Goal: Task Accomplishment & Management: Use online tool/utility

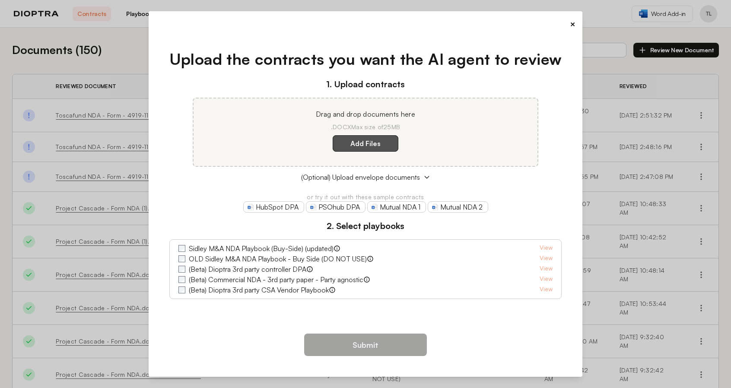
click at [368, 144] on label "Add Files" at bounding box center [366, 143] width 66 height 16
click at [0, 0] on here "Add Files" at bounding box center [0, 0] width 0 height 0
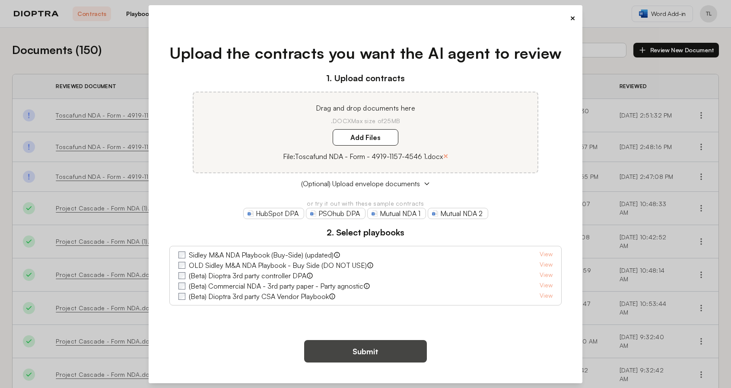
click at [363, 345] on button "Submit" at bounding box center [365, 351] width 123 height 22
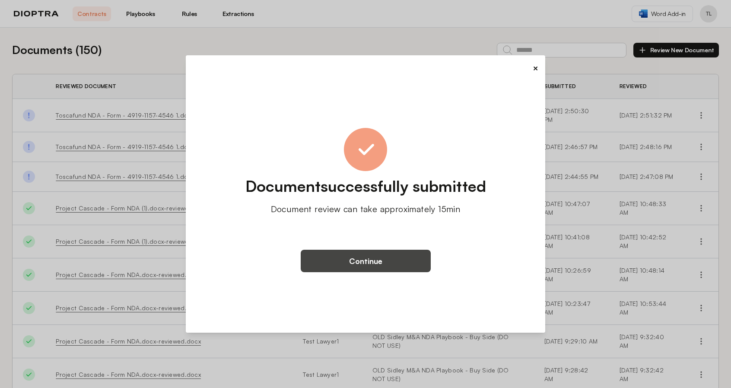
click at [348, 262] on button "Continue" at bounding box center [366, 261] width 130 height 22
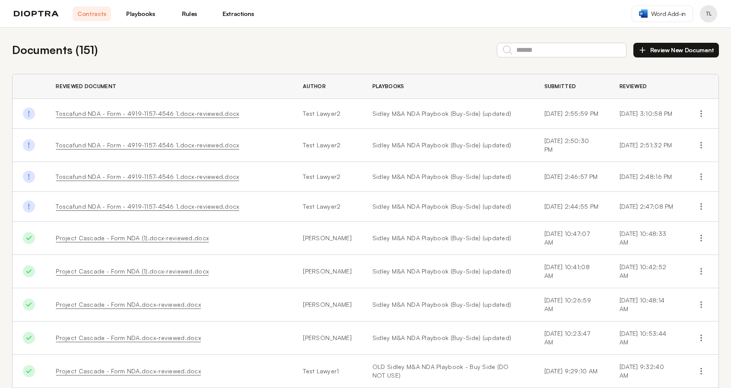
click at [182, 115] on link "Toscafund NDA - Form - 4919-1157-4546 1.docx-reviewed.docx" at bounding box center [147, 113] width 183 height 7
click at [223, 52] on div "Documents ( 151 ) Review New Document" at bounding box center [365, 49] width 707 height 17
click at [225, 70] on div "Documents ( 151 ) Review New Document Reviewed Document Author Playbooks Submit…" at bounding box center [365, 248] width 731 height 440
click at [150, 53] on div "Documents ( 151 ) Review New Document" at bounding box center [365, 49] width 707 height 17
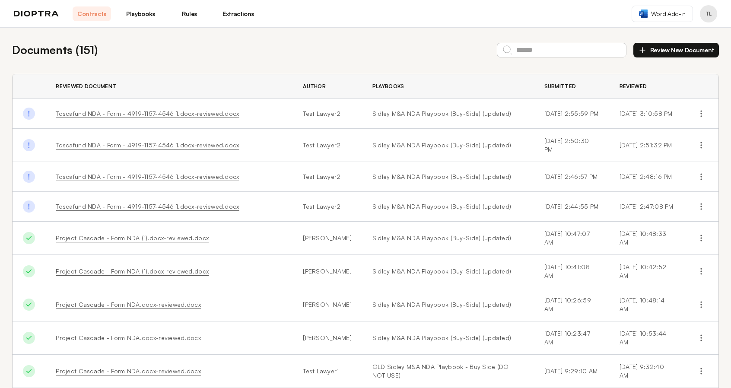
click at [219, 59] on div "Documents ( 151 ) Review New Document Reviewed Document Author Playbooks Submit…" at bounding box center [365, 248] width 731 height 440
click at [214, 50] on div "Documents ( 151 ) Review New Document" at bounding box center [365, 49] width 707 height 17
click at [171, 114] on link "Toscafund NDA - Form - 4919-1157-4546 1.docx-reviewed.docx" at bounding box center [147, 113] width 183 height 7
click at [106, 120] on td "Toscafund NDA - Form - 4919-1157-4546 1.docx-reviewed.docx" at bounding box center [168, 114] width 247 height 30
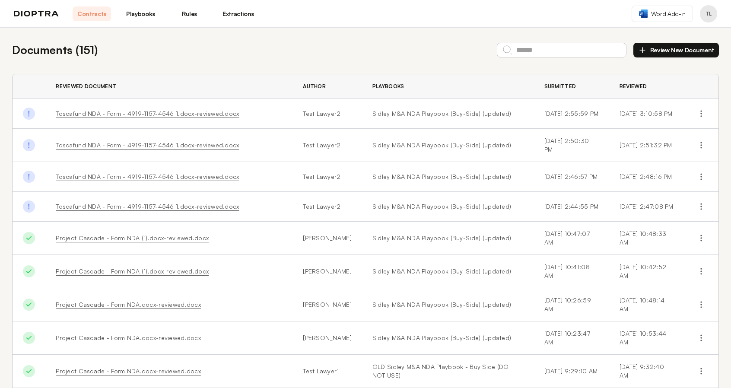
click at [105, 116] on link "Toscafund NDA - Form - 4919-1157-4546 1.docx-reviewed.docx" at bounding box center [147, 113] width 183 height 7
click at [232, 50] on div "Documents ( 151 ) Review New Document" at bounding box center [365, 49] width 707 height 17
click at [181, 42] on div "Documents ( 151 ) Review New Document" at bounding box center [365, 49] width 707 height 17
click at [302, 59] on div "Documents ( 151 ) Review New Document Reviewed Document Author Playbooks Submit…" at bounding box center [365, 248] width 731 height 440
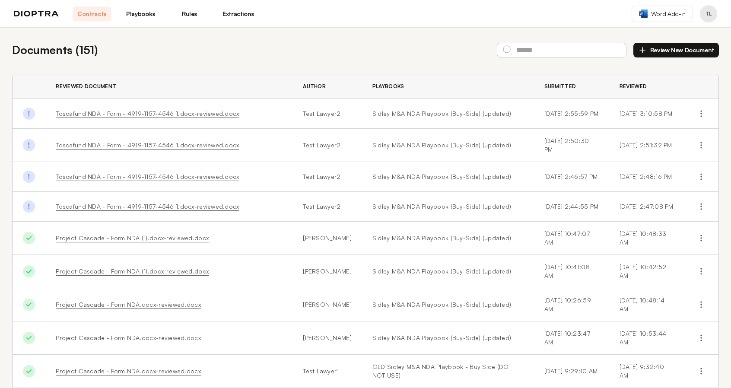
click at [133, 115] on link "Toscafund NDA - Form - 4919-1157-4546 1.docx-reviewed.docx" at bounding box center [147, 113] width 183 height 7
click at [132, 115] on link "Toscafund NDA - Form - 4919-1157-4546 1.docx-reviewed.docx" at bounding box center [147, 113] width 183 height 7
click at [670, 51] on button "Review New Document" at bounding box center [676, 50] width 86 height 15
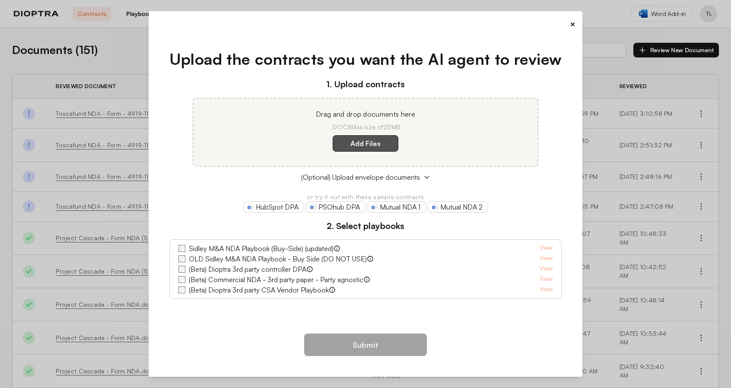
click at [372, 143] on label "Add Files" at bounding box center [366, 143] width 66 height 16
click at [0, 0] on here "Add Files" at bounding box center [0, 0] width 0 height 0
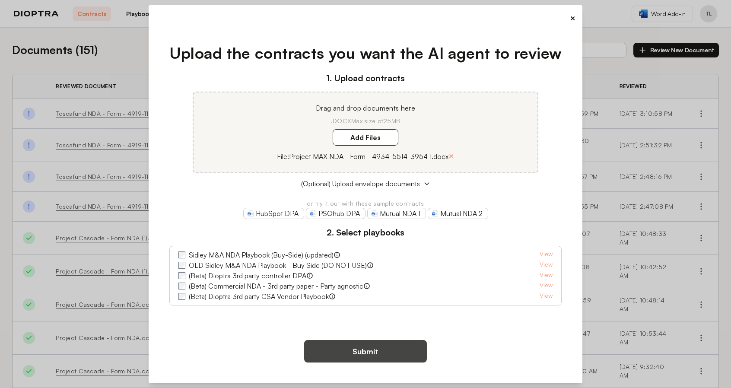
click at [416, 351] on button "Submit" at bounding box center [365, 351] width 123 height 22
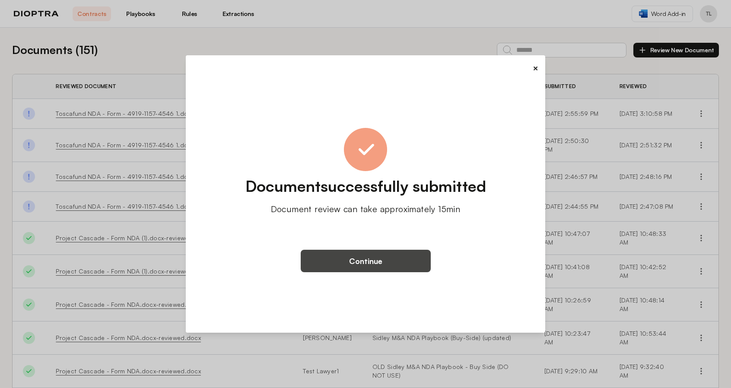
click at [362, 261] on button "Continue" at bounding box center [366, 261] width 130 height 22
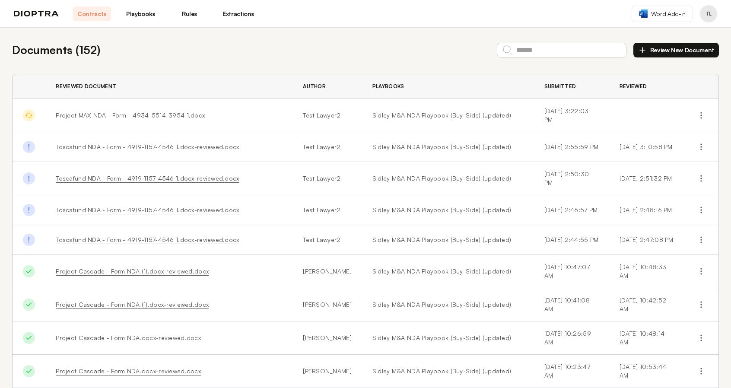
click at [54, 115] on td "Project MAX NDA - Form - 4934-5514-3954 1.docx" at bounding box center [168, 115] width 247 height 33
